Goal: Task Accomplishment & Management: Manage account settings

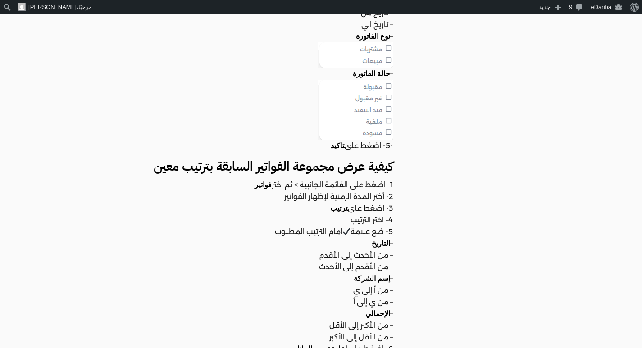
scroll to position [1756, 0]
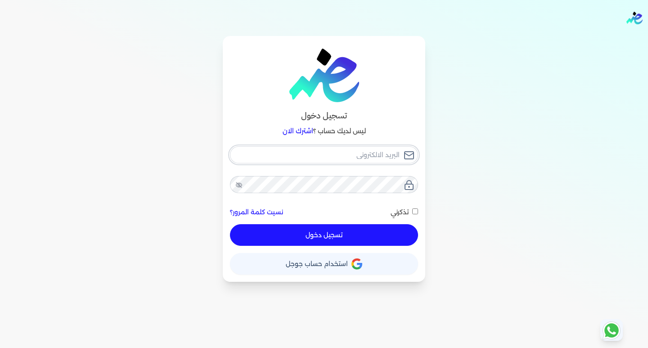
type input "[EMAIL_ADDRESS][DOMAIN_NAME]"
checkbox input "false"
type input "hello@ensoulify.com"
click at [325, 237] on button "تسجيل دخول" at bounding box center [324, 235] width 188 height 22
checkbox input "false"
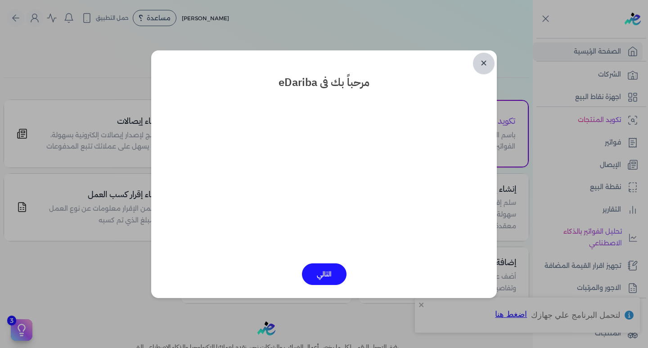
click at [479, 67] on link "✕" at bounding box center [484, 64] width 22 height 22
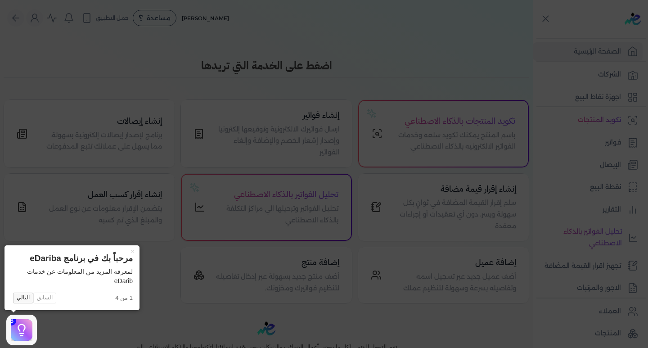
click at [22, 298] on button "التالي" at bounding box center [23, 298] width 20 height 11
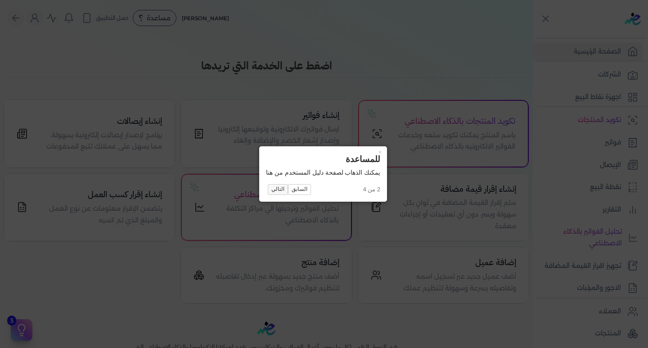
click at [280, 186] on button "التالي" at bounding box center [278, 189] width 20 height 11
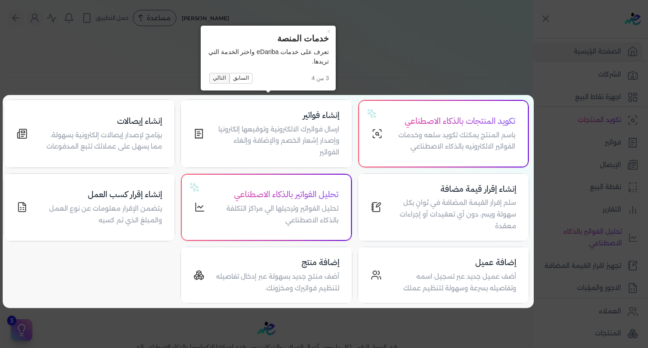
click at [224, 78] on button "التالي" at bounding box center [219, 78] width 20 height 11
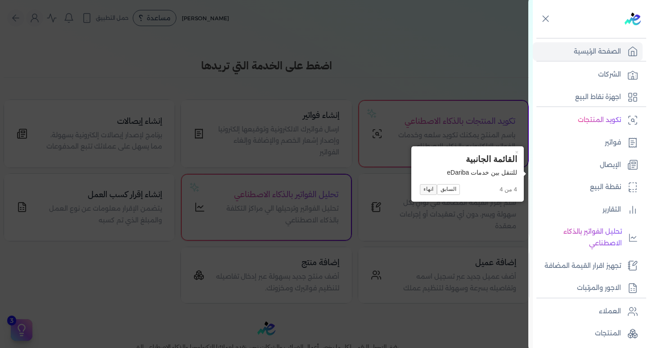
click at [426, 188] on button "انهاء" at bounding box center [428, 189] width 17 height 11
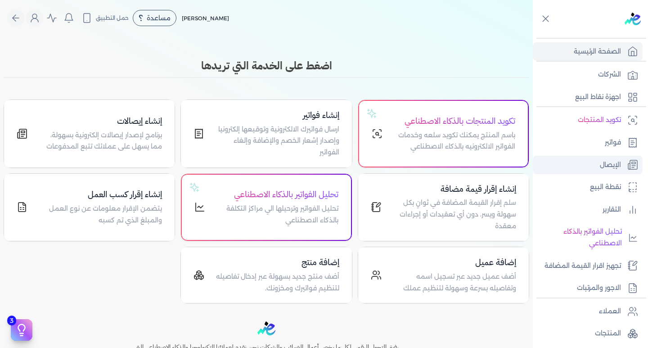
click at [607, 161] on p "الإيصال" at bounding box center [610, 165] width 21 height 12
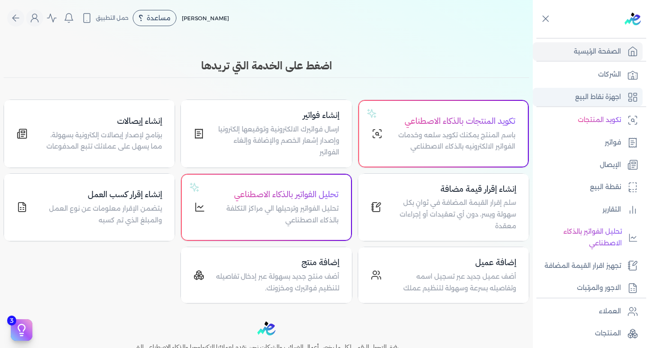
click at [598, 95] on p "اجهزة نقاط البيع" at bounding box center [599, 97] width 46 height 12
click at [121, 133] on p "برنامج لإصدار إيصالات إلكترونية بسهولة، مما يسهل على عملائك تتبع المدفوعات" at bounding box center [100, 141] width 124 height 23
click at [31, 141] on div "إنشاء إيصالات برنامج لإصدار إيصالات إلكترونية بسهولة، مما يسهل على عملائك تتبع …" at bounding box center [89, 134] width 145 height 38
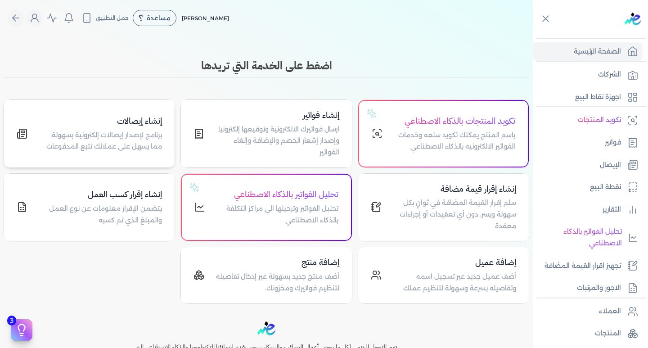
click at [30, 141] on div "إنشاء إيصالات برنامج لإصدار إيصالات إلكترونية بسهولة، مما يسهل على عملائك تتبع …" at bounding box center [89, 134] width 145 height 38
click at [144, 120] on h4 "إنشاء إيصالات" at bounding box center [100, 121] width 124 height 13
click at [154, 119] on h4 "إنشاء إيصالات" at bounding box center [100, 121] width 124 height 13
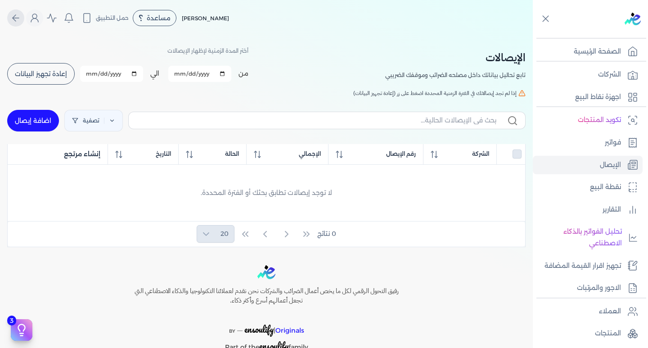
click at [21, 14] on icon "Global" at bounding box center [15, 18] width 11 height 11
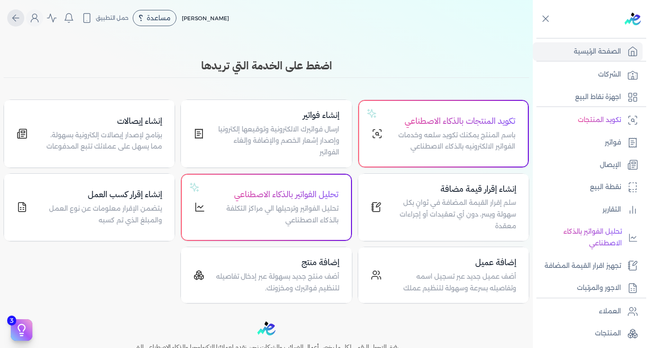
click at [21, 14] on icon "Global" at bounding box center [15, 18] width 11 height 11
click at [35, 17] on icon "Global" at bounding box center [34, 18] width 11 height 11
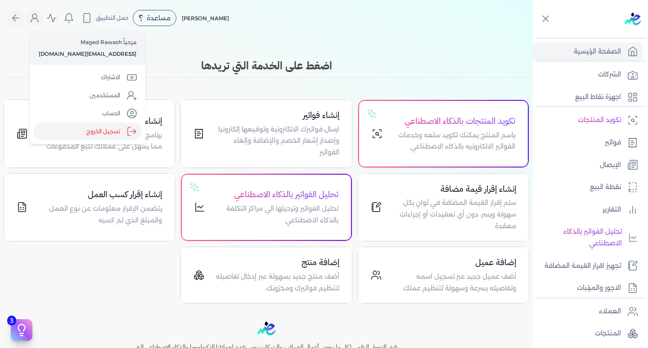
click at [127, 126] on icon "Global" at bounding box center [132, 131] width 11 height 11
click at [533, 36] on input "Close" at bounding box center [533, 36] width 0 height 0
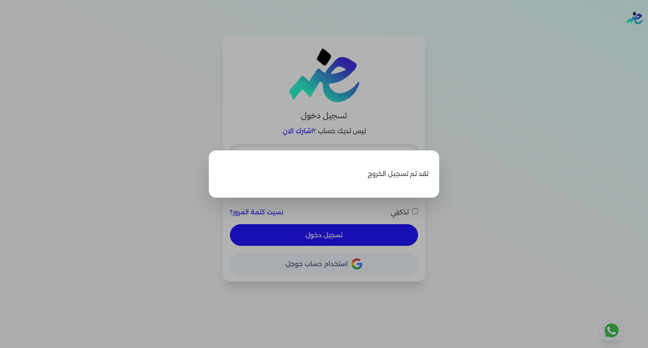
type input "hello@ensoulify.com"
click at [137, 214] on label "Close" at bounding box center [324, 174] width 648 height 348
click at [648, 36] on input "Close" at bounding box center [648, 36] width 0 height 0
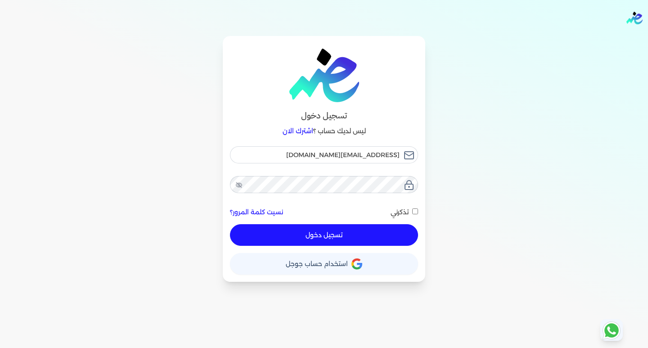
click at [332, 237] on button "تسجيل دخول" at bounding box center [324, 235] width 188 height 22
checkbox input "false"
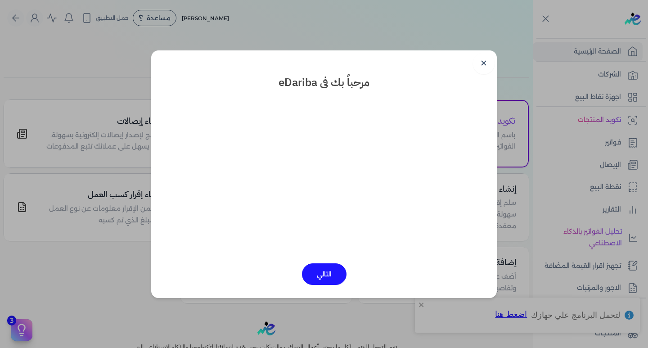
click at [326, 271] on button "التالي" at bounding box center [324, 274] width 45 height 22
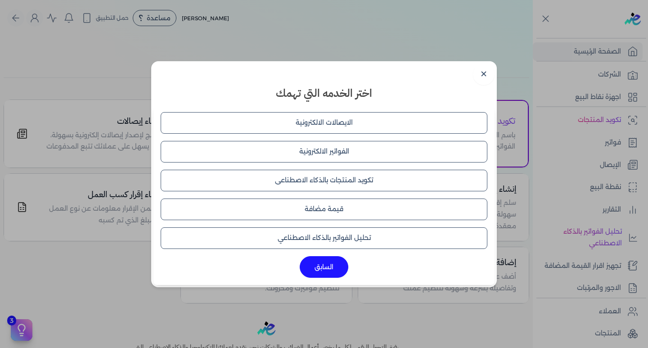
click at [316, 114] on button "الايصالات الالكترونية" at bounding box center [324, 123] width 327 height 22
